Goal: Information Seeking & Learning: Learn about a topic

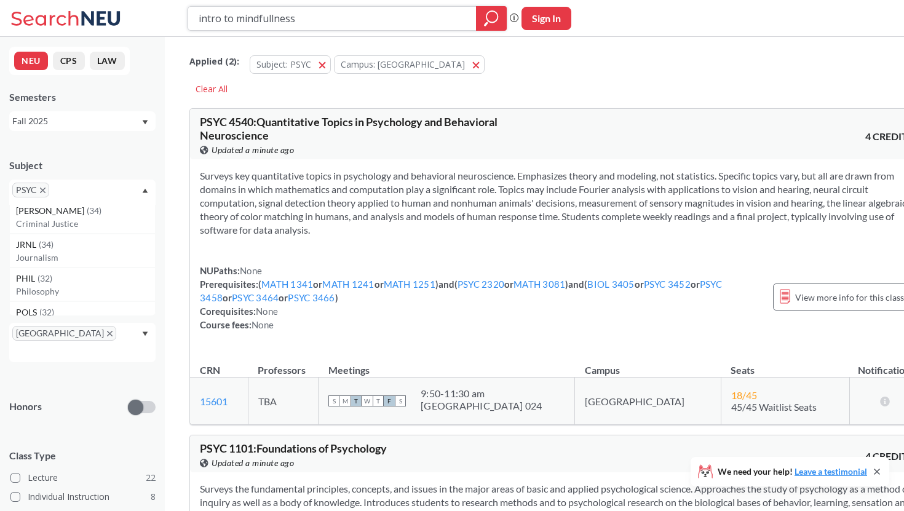
scroll to position [581, 0]
click at [109, 254] on p "Journalism" at bounding box center [85, 256] width 139 height 12
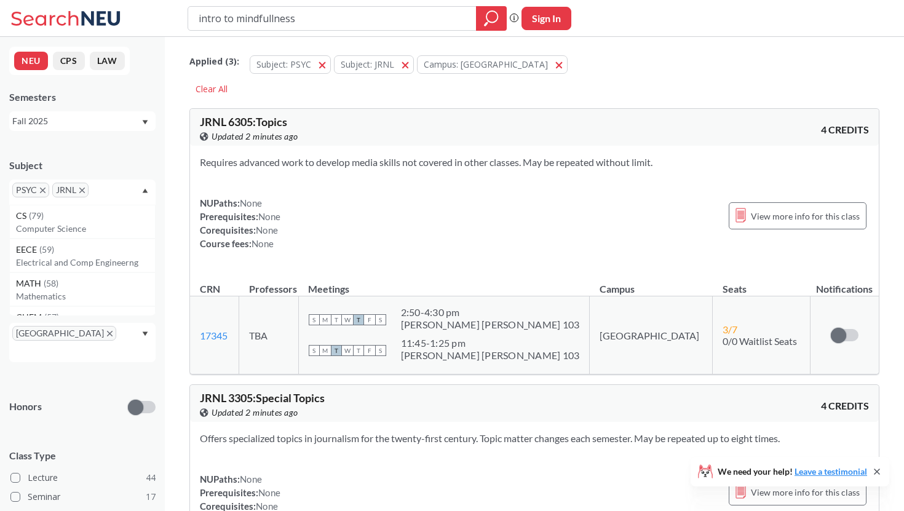
click at [41, 189] on icon "X to remove pill" at bounding box center [43, 191] width 6 height 6
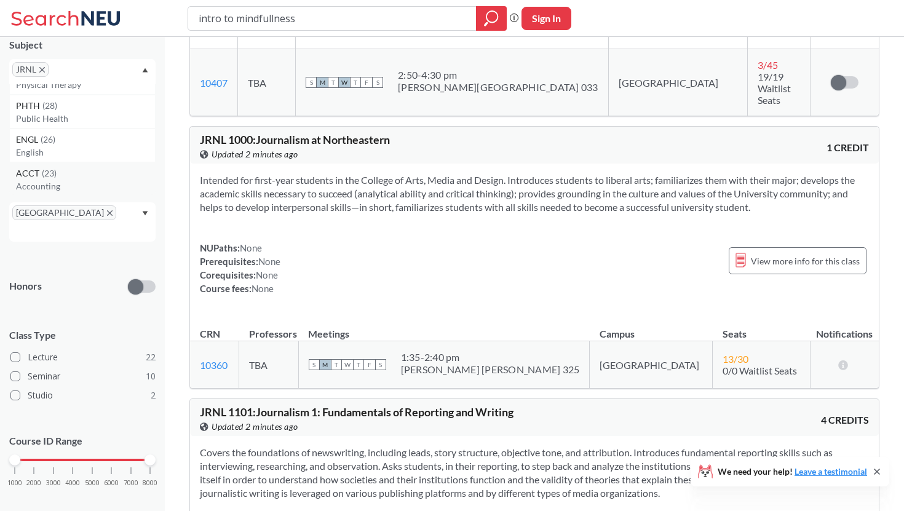
scroll to position [902, 0]
click at [102, 149] on p "English" at bounding box center [85, 154] width 139 height 12
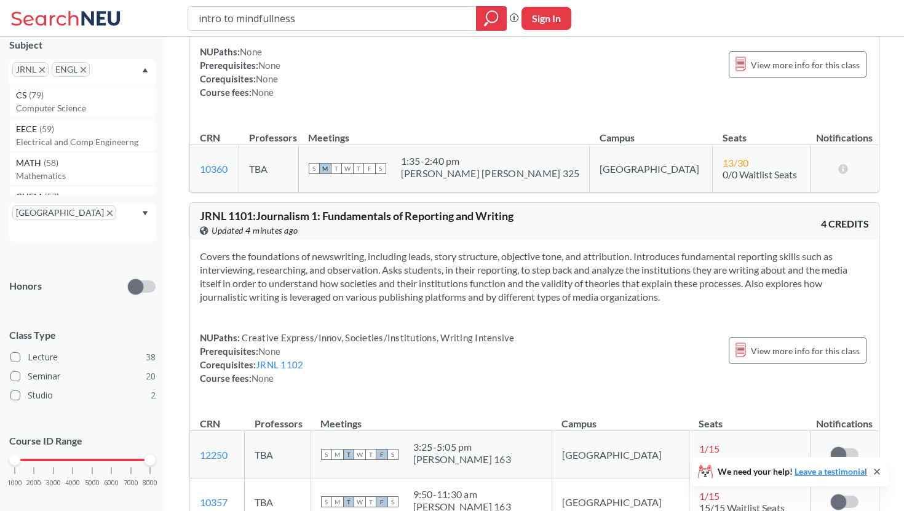
scroll to position [3729, 0]
click at [41, 68] on icon "X to remove pill" at bounding box center [42, 70] width 6 height 6
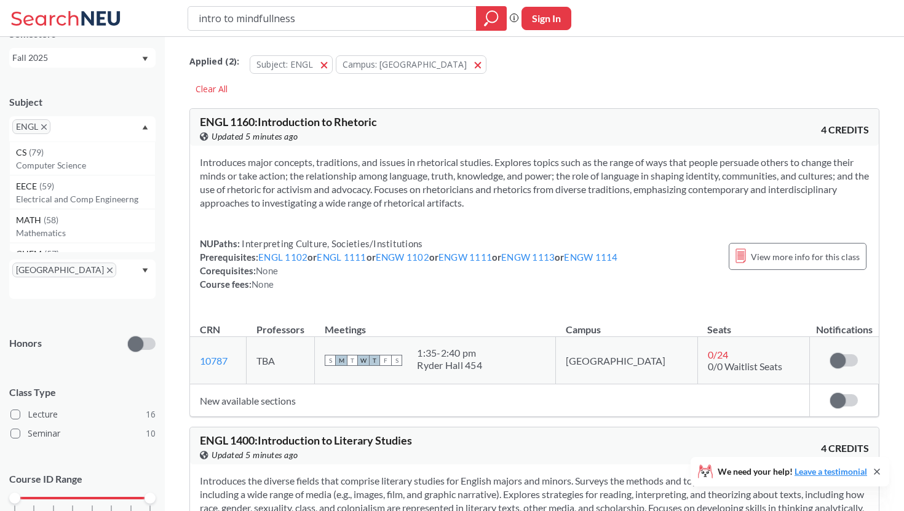
scroll to position [101, 0]
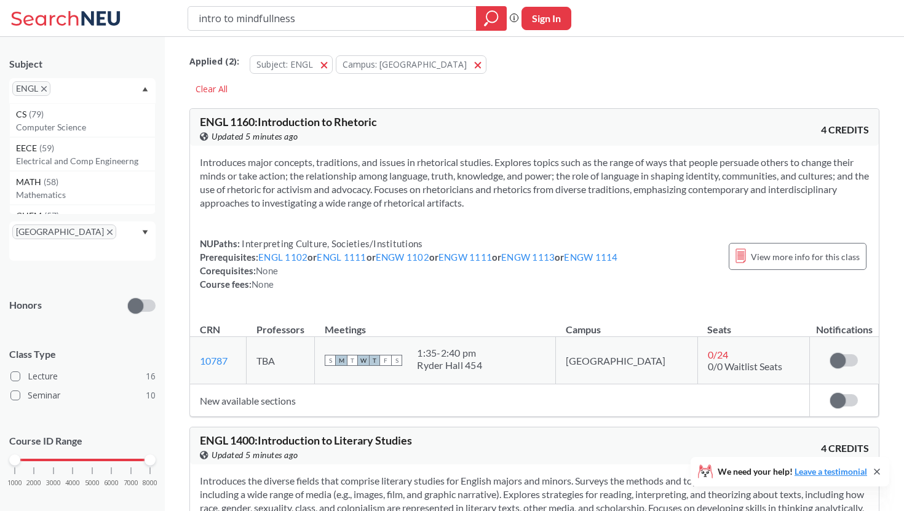
click at [79, 95] on input "text" at bounding box center [72, 93] width 36 height 15
type input "eng"
click at [53, 124] on p "English Writing" at bounding box center [85, 127] width 139 height 12
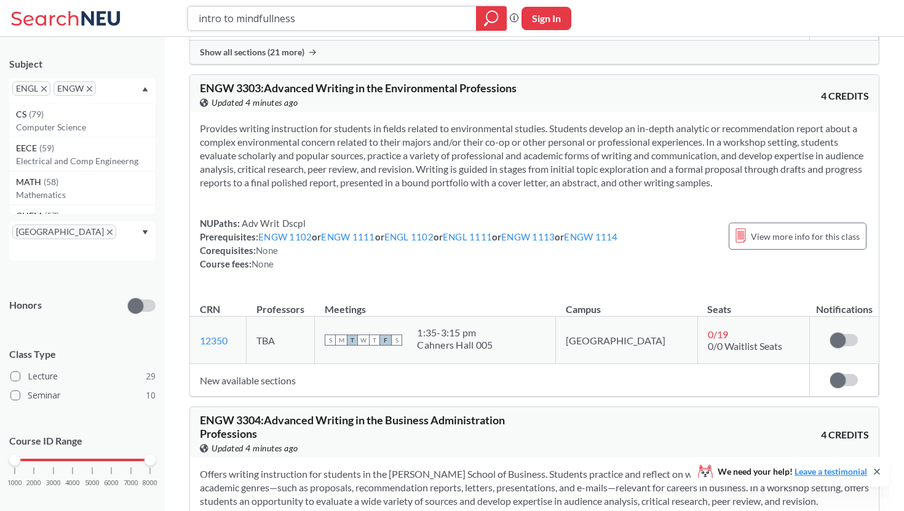
scroll to position [6593, 0]
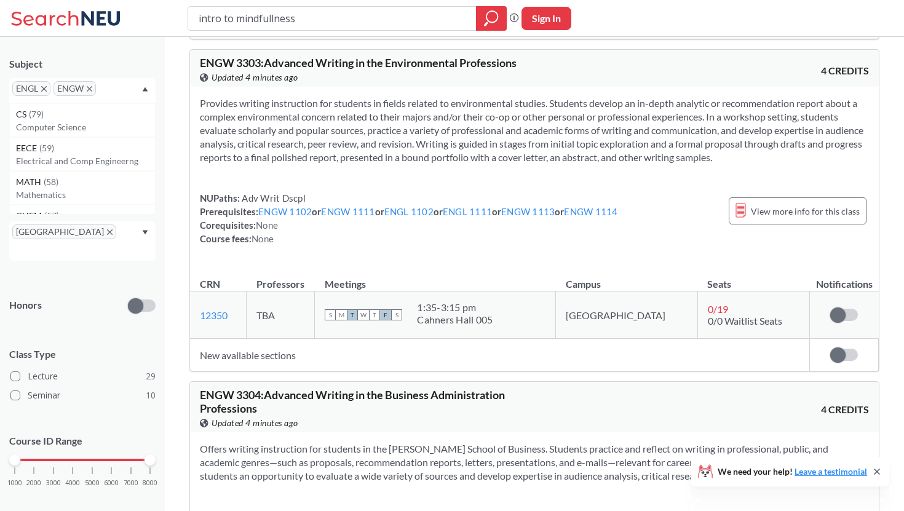
click at [90, 88] on icon "X to remove pill" at bounding box center [90, 89] width 6 height 6
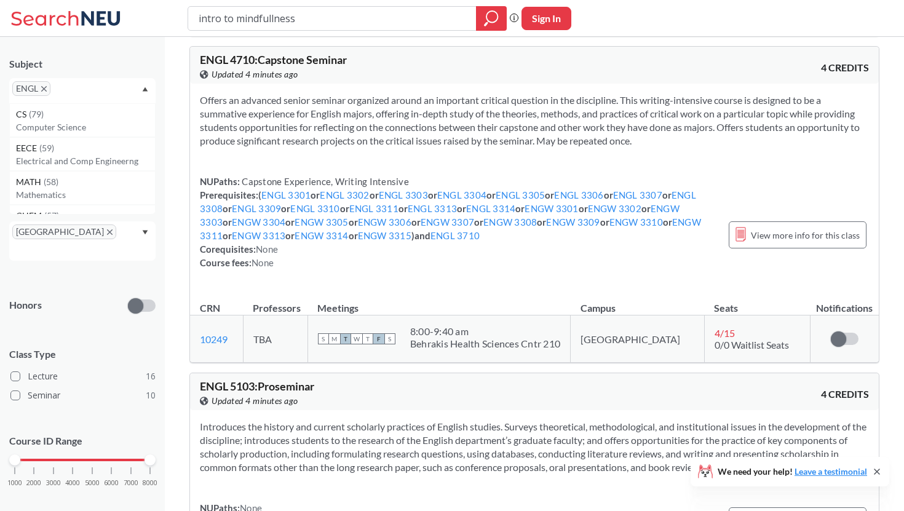
click at [44, 91] on icon "X to remove pill" at bounding box center [44, 89] width 6 height 6
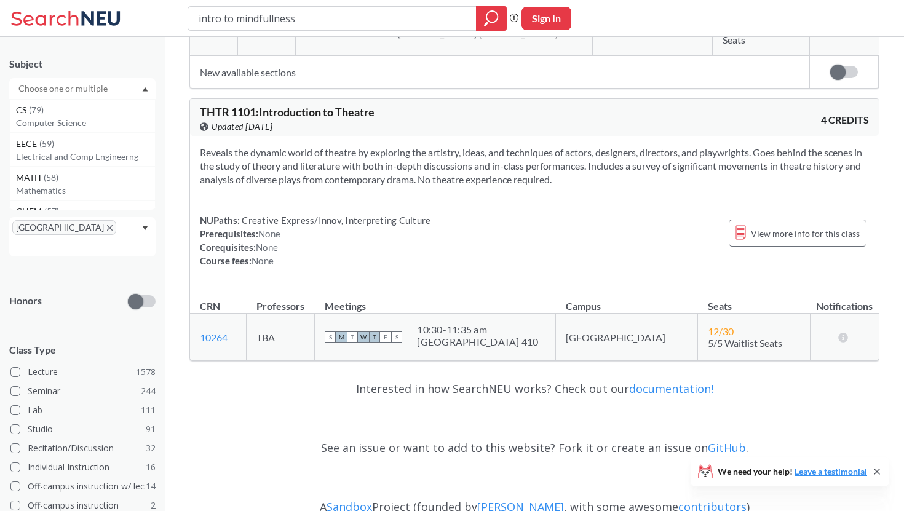
scroll to position [6593, 0]
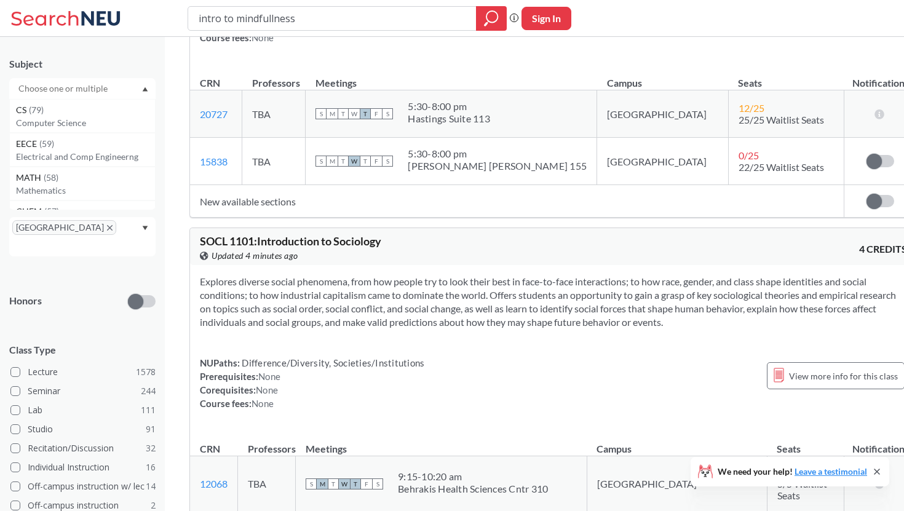
click at [44, 91] on input "text" at bounding box center [63, 88] width 103 height 15
type input "n"
type input "h"
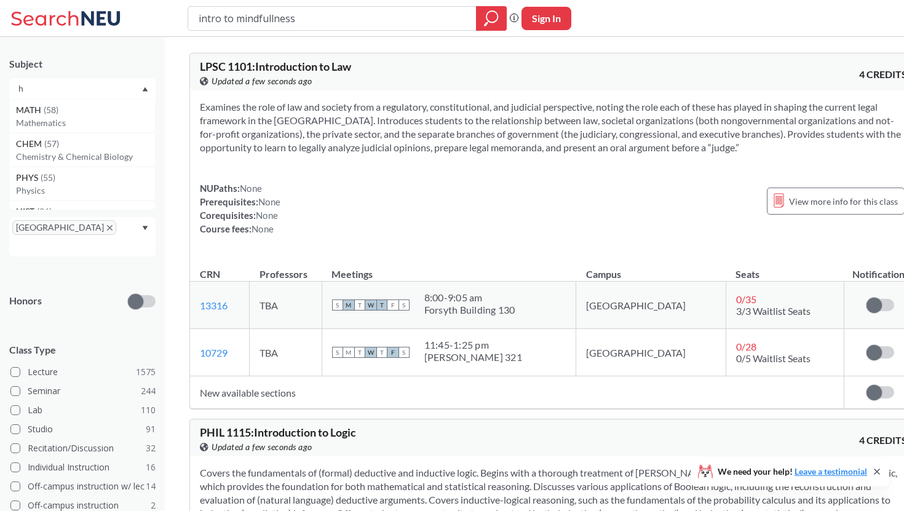
scroll to position [0, 0]
